Goal: Task Accomplishment & Management: Use online tool/utility

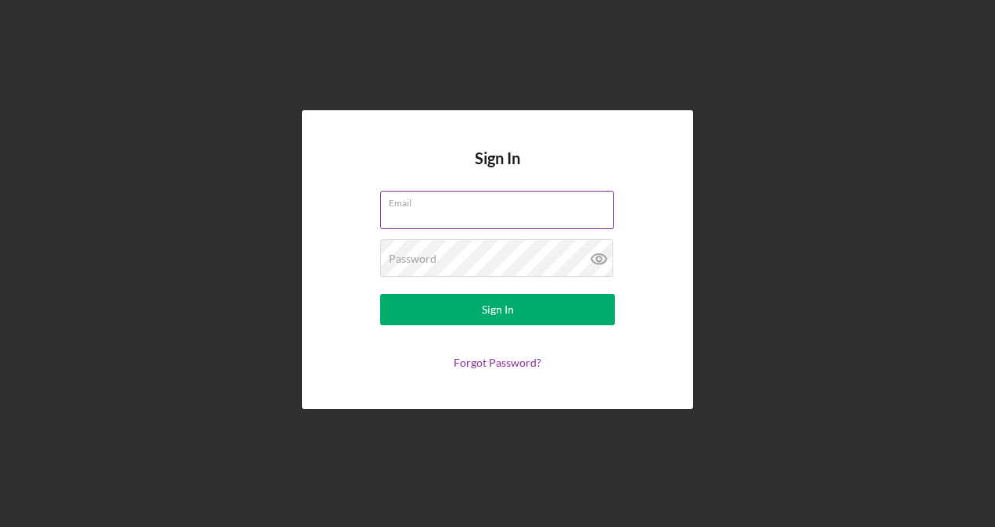
click at [436, 214] on input "Email" at bounding box center [497, 210] width 234 height 38
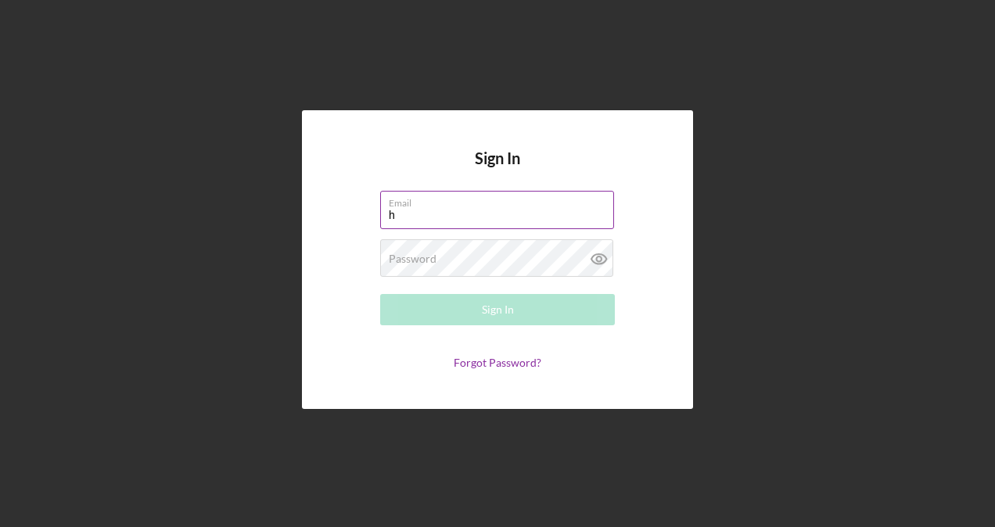
type input "hmapavingpro@gmail.com"
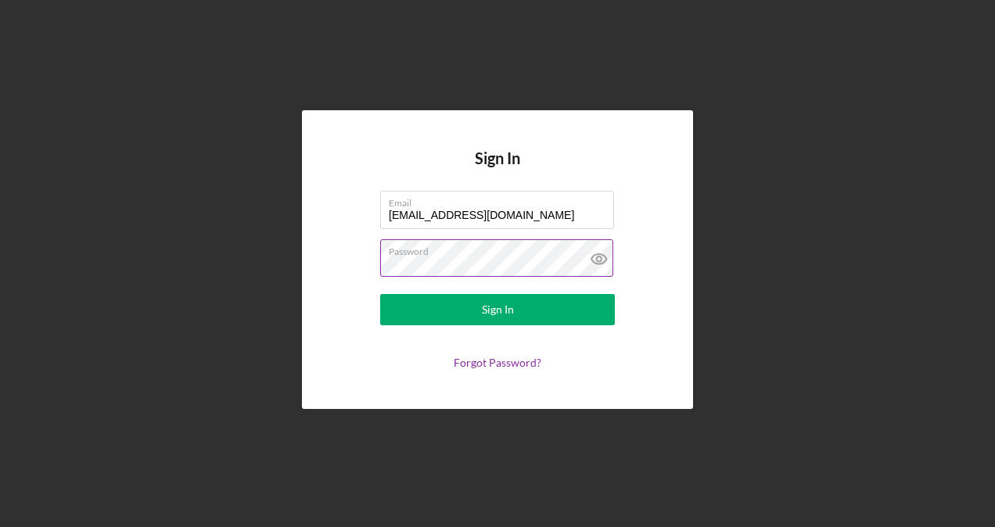
click at [380, 294] on button "Sign In" at bounding box center [497, 309] width 235 height 31
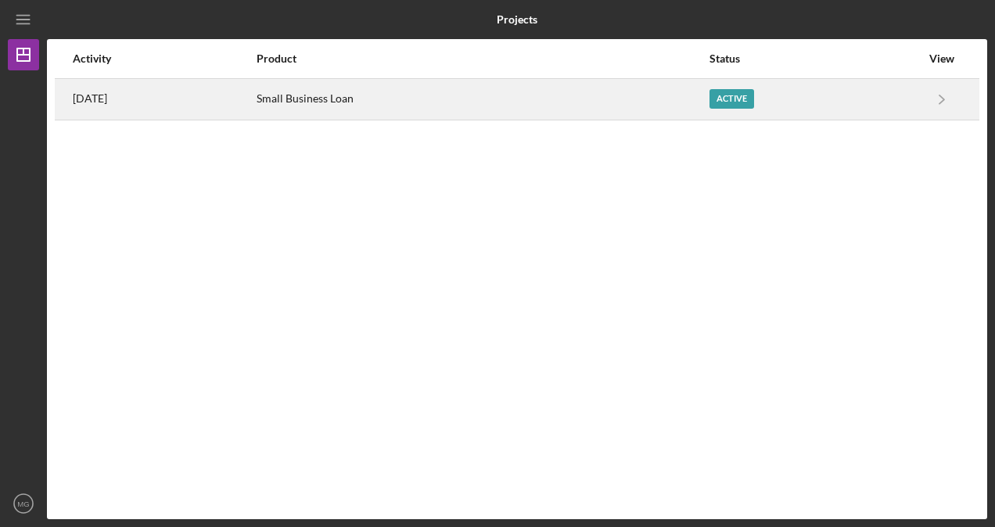
click at [747, 97] on div "Active" at bounding box center [731, 99] width 45 height 20
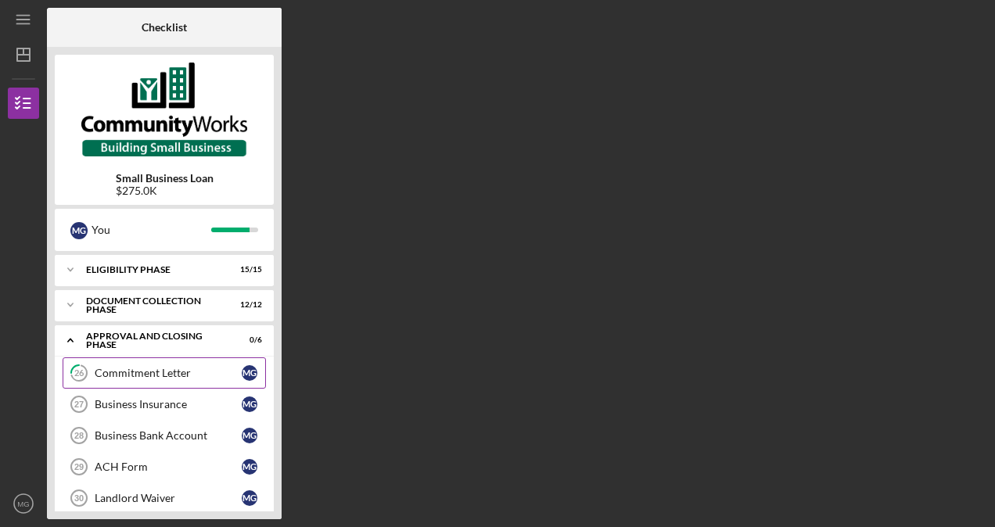
scroll to position [45, 0]
